Goal: Task Accomplishment & Management: Manage account settings

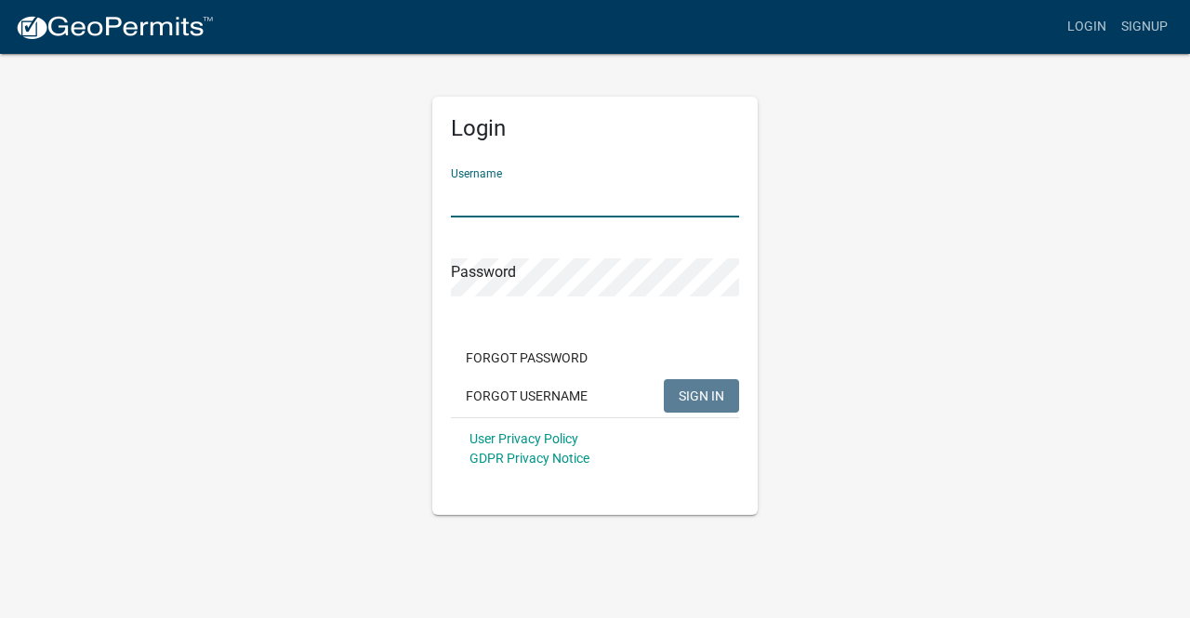
click at [593, 198] on input "Username" at bounding box center [595, 198] width 288 height 38
type input "kpvareb"
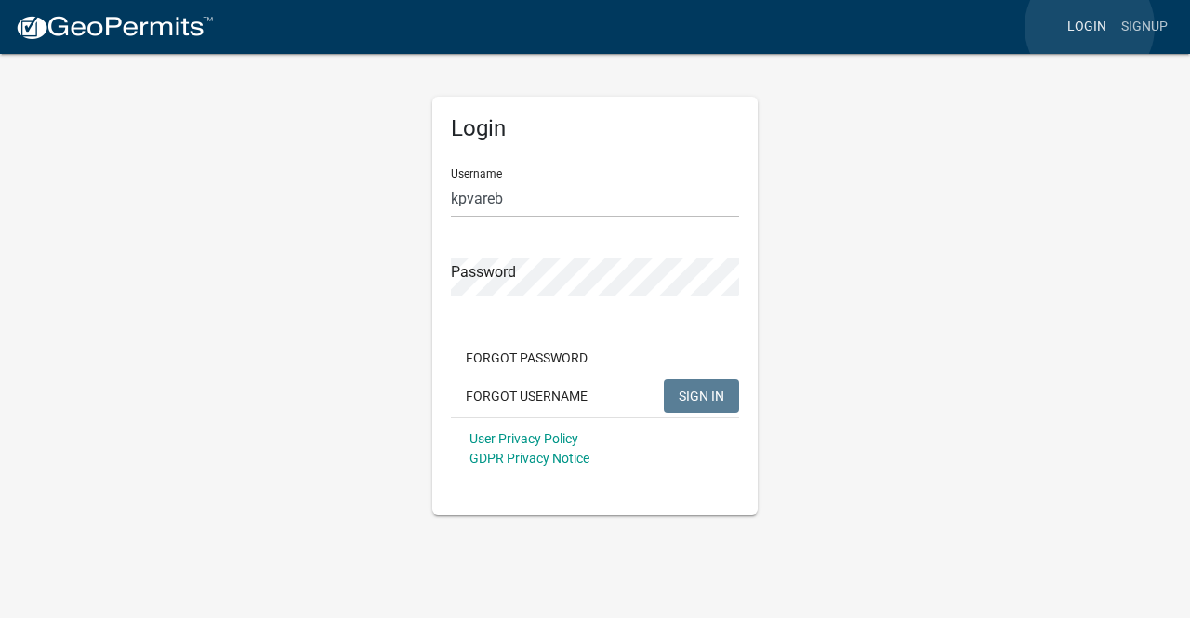
click at [1089, 27] on link "Login" at bounding box center [1087, 26] width 54 height 35
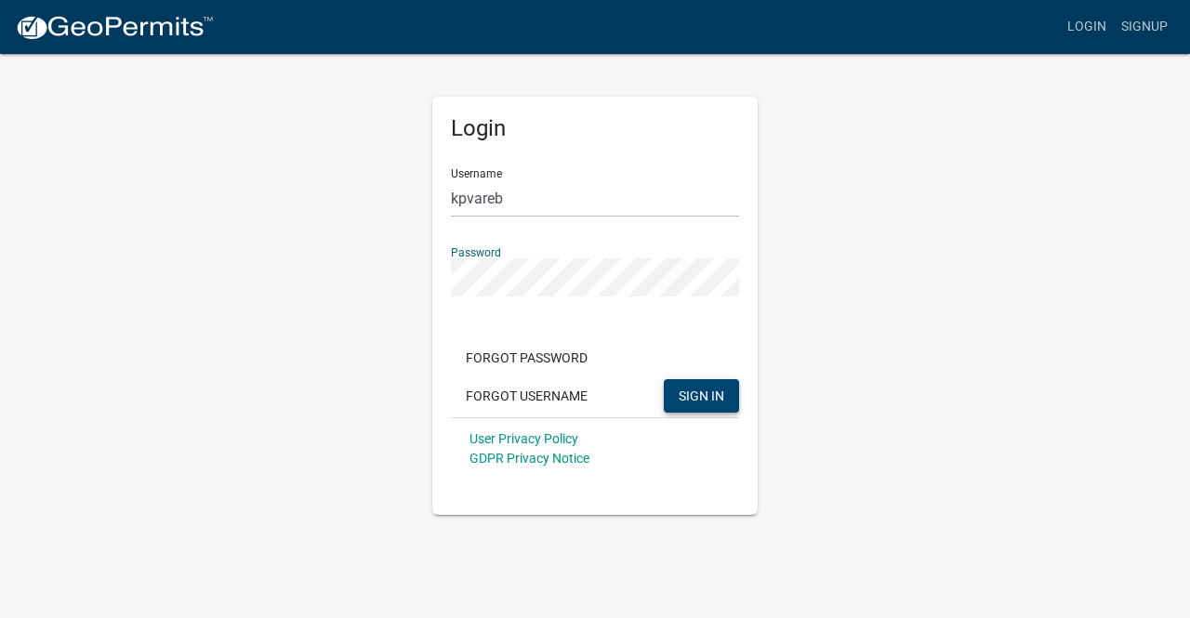
click at [684, 401] on span "SIGN IN" at bounding box center [702, 395] width 46 height 15
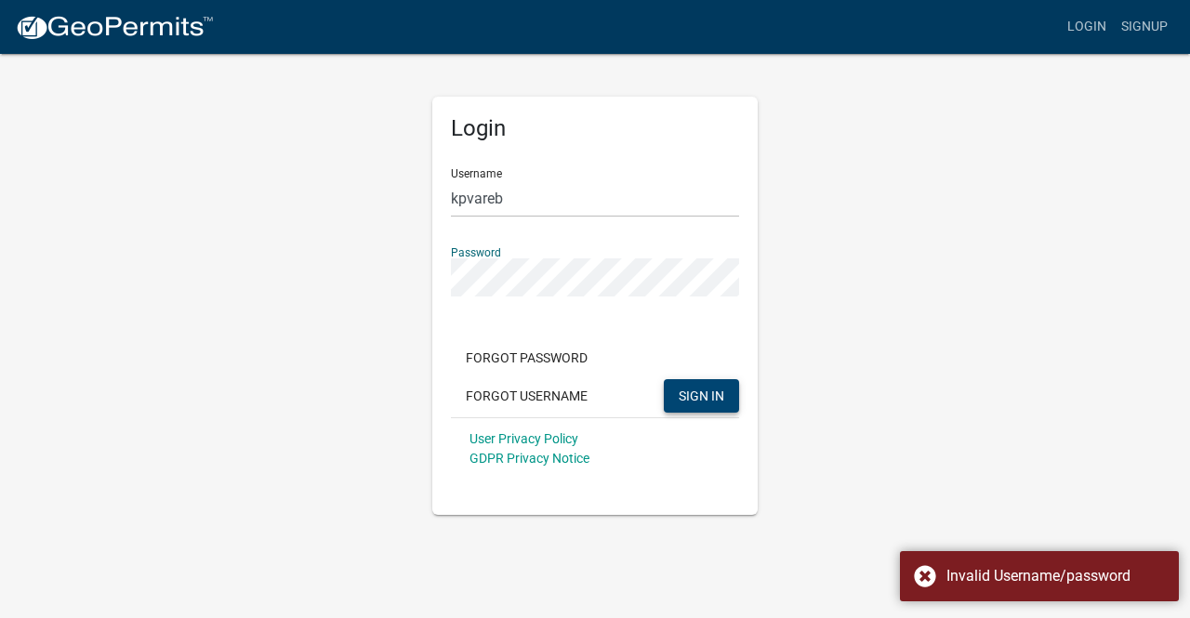
click at [372, 276] on div "Login Username kpvareb Password Forgot Password Forgot Username SIGN IN User Pr…" at bounding box center [595, 283] width 1060 height 463
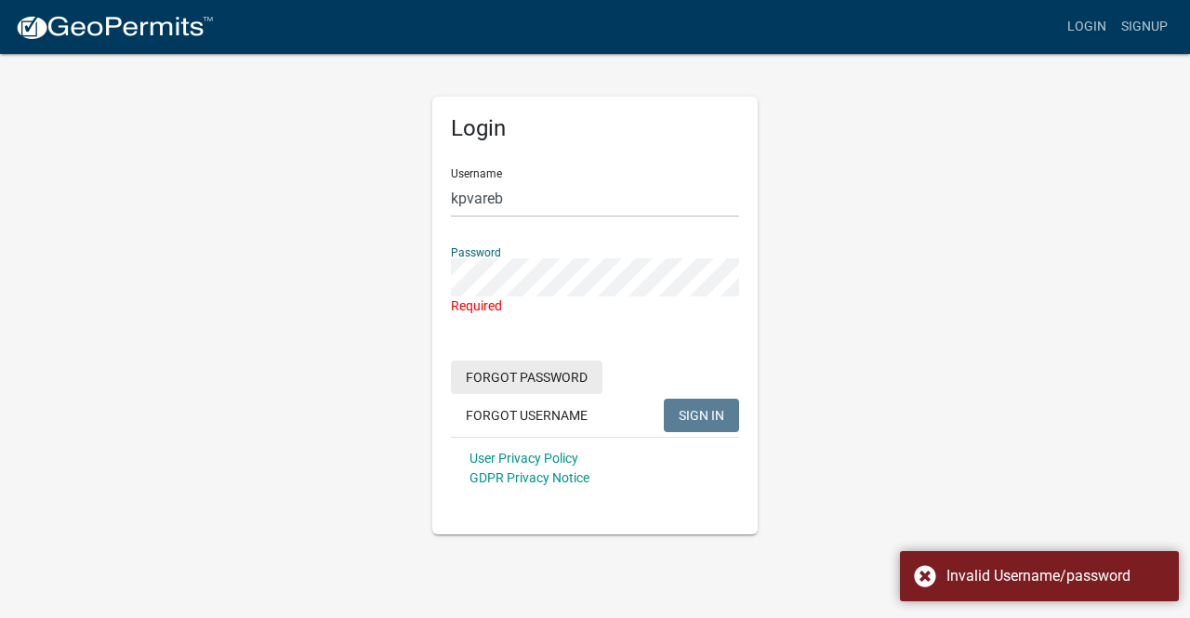
click at [530, 372] on button "Forgot Password" at bounding box center [527, 377] width 152 height 33
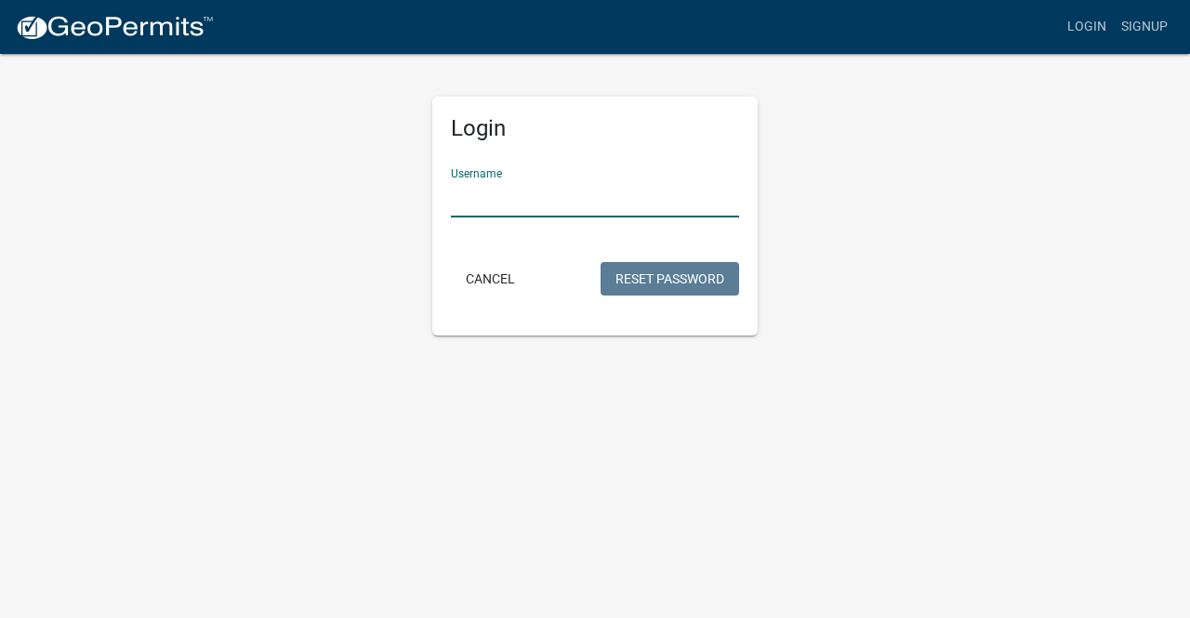
click at [590, 202] on input "Username" at bounding box center [595, 198] width 288 height 38
type input "kpvareb"
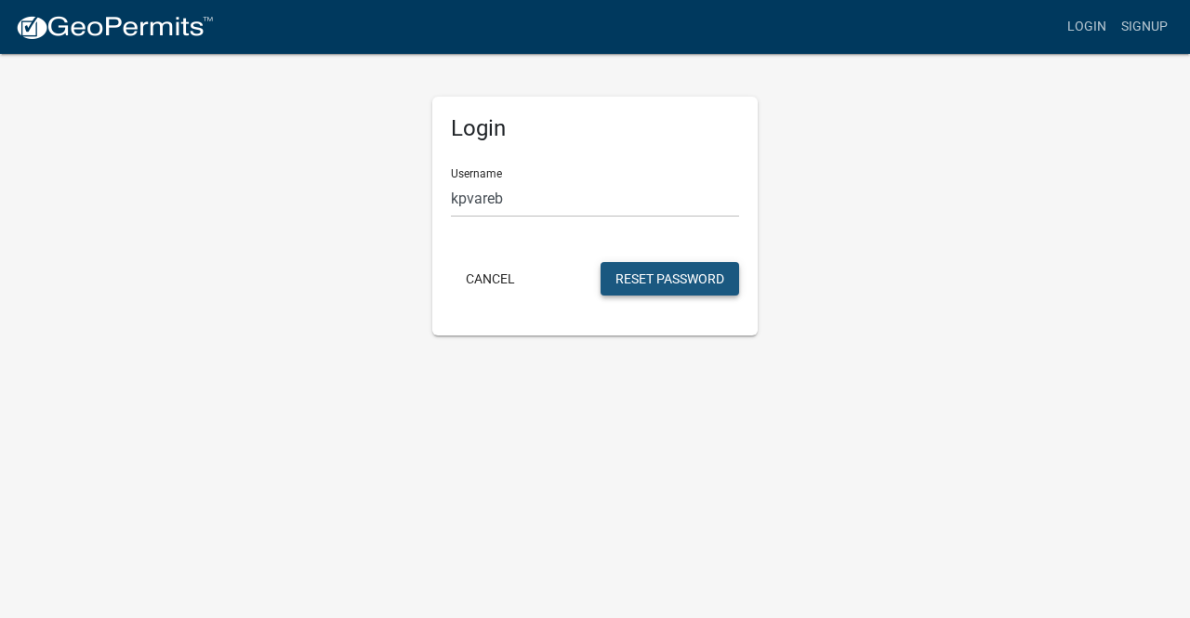
click at [640, 277] on button "Reset Password" at bounding box center [669, 278] width 138 height 33
